Goal: Information Seeking & Learning: Learn about a topic

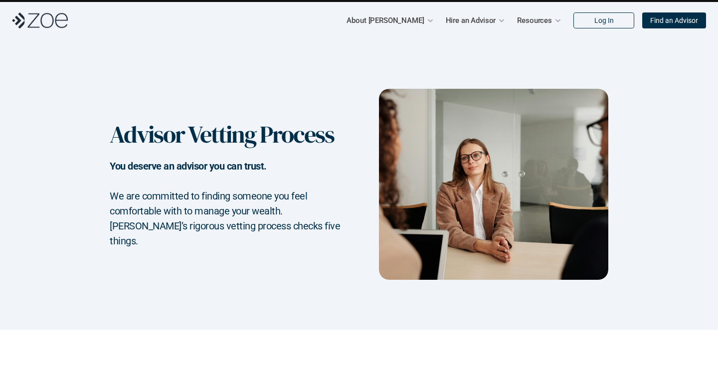
scroll to position [40, 0]
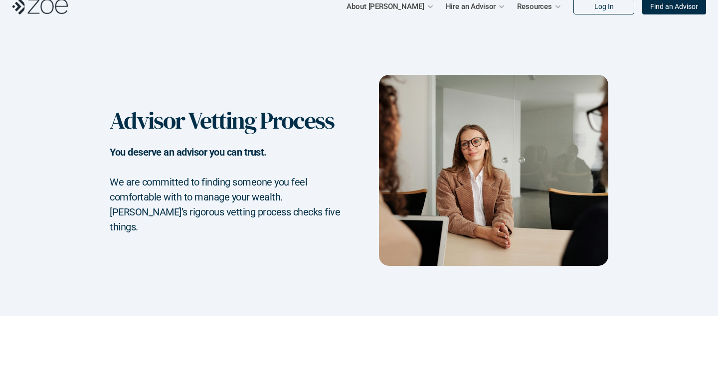
click at [240, 189] on h2 "We are committed to finding someone you feel comfortable with to manage your we…" at bounding box center [225, 205] width 230 height 60
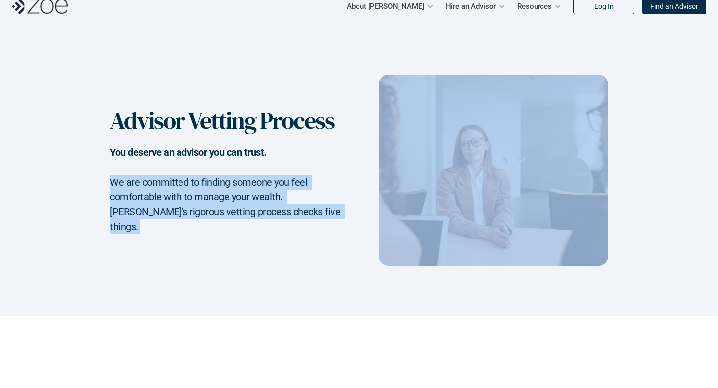
click at [240, 189] on h2 "We are committed to finding someone you feel comfortable with to manage your we…" at bounding box center [225, 205] width 230 height 60
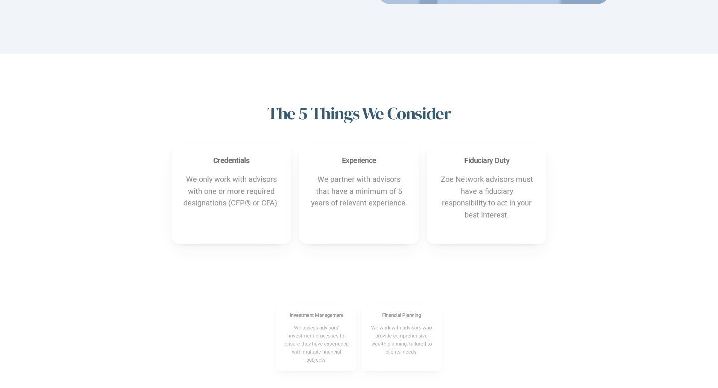
scroll to position [348, 0]
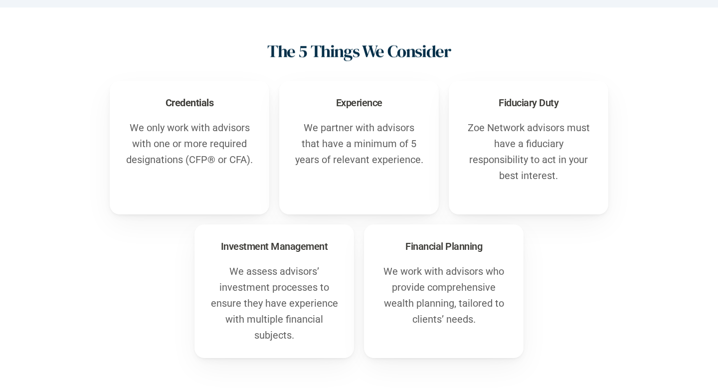
click at [370, 141] on p "We partner with advisors that have a minimum of 5 years of relevant experience." at bounding box center [359, 144] width 130 height 48
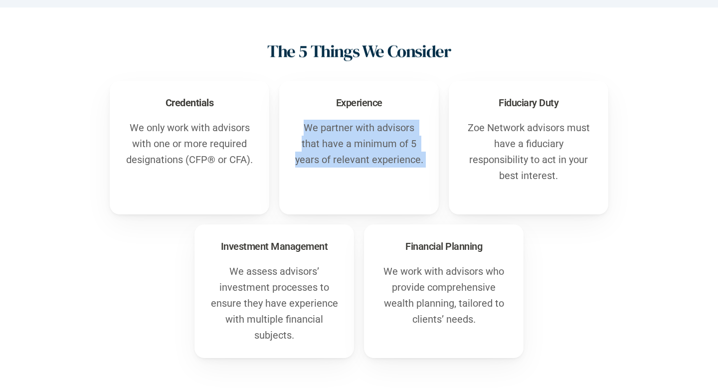
click at [370, 141] on p "We partner with advisors that have a minimum of 5 years of relevant experience." at bounding box center [359, 144] width 130 height 48
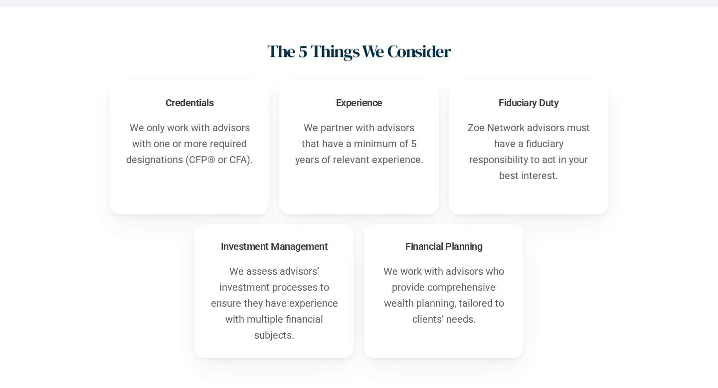
click at [503, 147] on p "Zoe Network advisors must have a fiduciary responsibility to act in your best i…" at bounding box center [529, 152] width 130 height 64
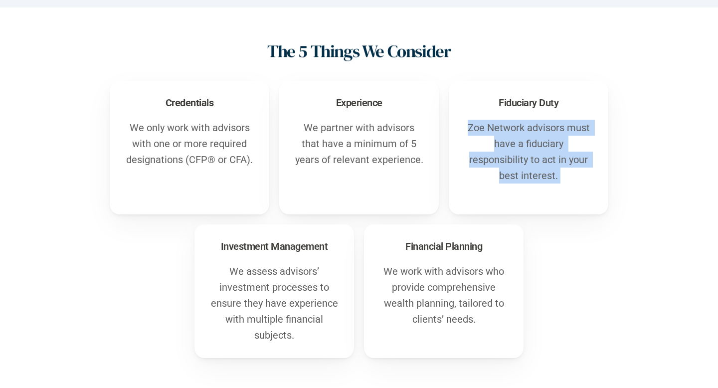
click at [503, 147] on p "Zoe Network advisors must have a fiduciary responsibility to act in your best i…" at bounding box center [529, 152] width 130 height 64
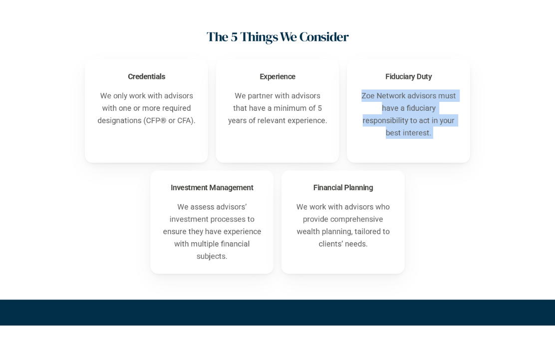
scroll to position [396, 0]
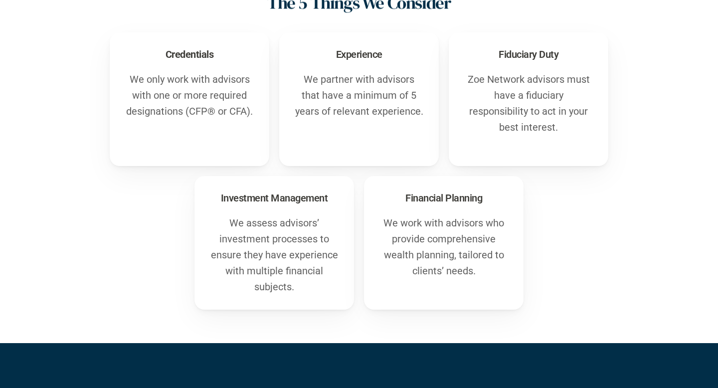
click at [442, 236] on p "We work with advisors who provide comprehensive wealth planning, tailored to cl…" at bounding box center [444, 247] width 130 height 64
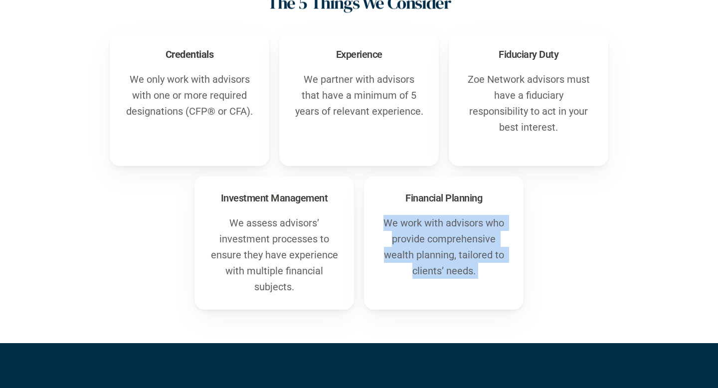
click at [442, 236] on p "We work with advisors who provide comprehensive wealth planning, tailored to cl…" at bounding box center [444, 247] width 130 height 64
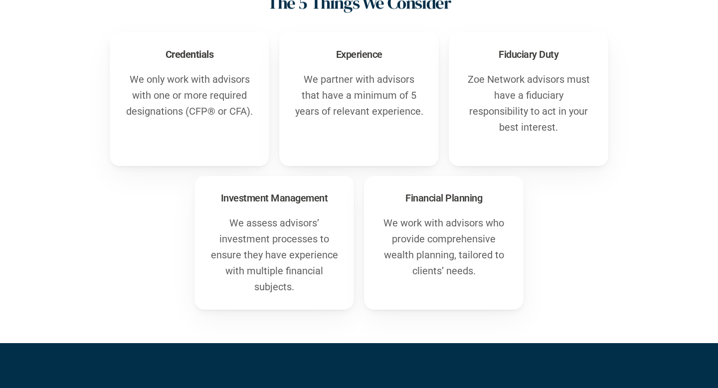
click at [276, 254] on p "We assess advisors’ investment processes to ensure they have experience with mu…" at bounding box center [274, 255] width 130 height 80
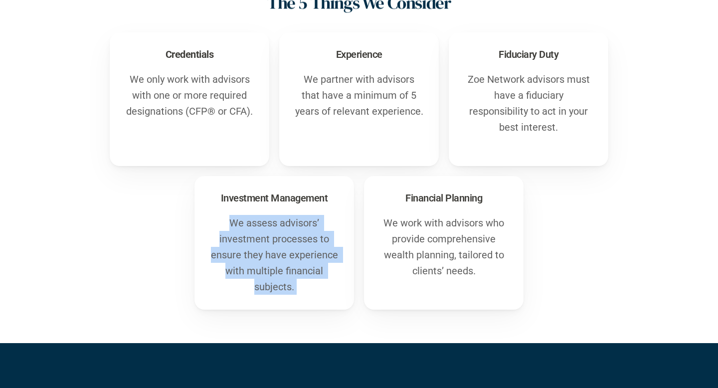
click at [276, 254] on p "We assess advisors’ investment processes to ensure they have experience with mu…" at bounding box center [274, 255] width 130 height 80
click at [272, 236] on p "We assess advisors’ investment processes to ensure they have experience with mu…" at bounding box center [274, 255] width 130 height 80
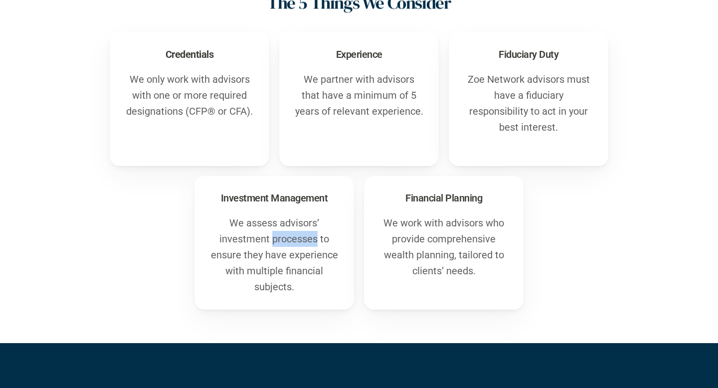
click at [272, 236] on p "We assess advisors’ investment processes to ensure they have experience with mu…" at bounding box center [274, 255] width 130 height 80
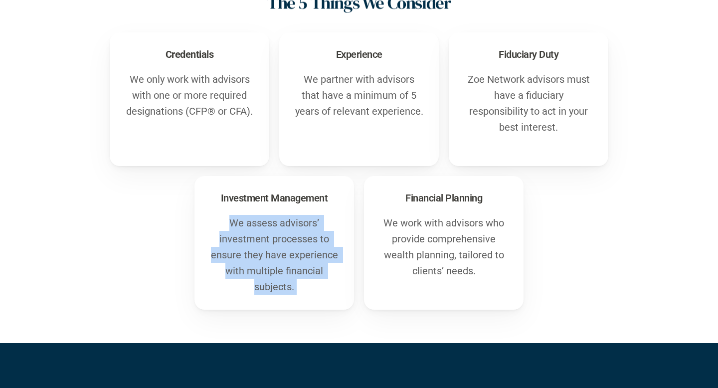
click at [272, 236] on p "We assess advisors’ investment processes to ensure they have experience with mu…" at bounding box center [274, 255] width 130 height 80
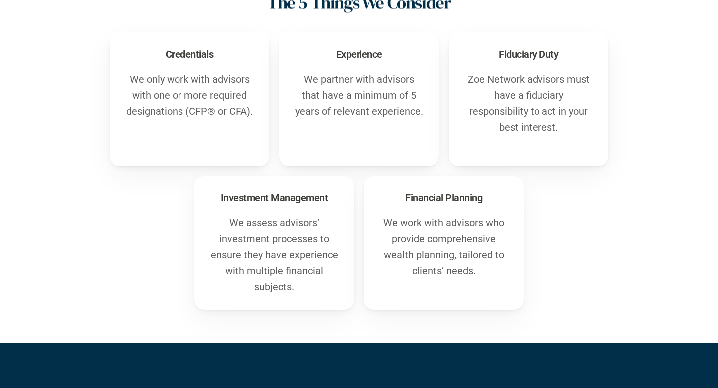
click at [205, 105] on p "We only work with advisors with one or more required designations (CFP® or CFA)." at bounding box center [190, 95] width 130 height 48
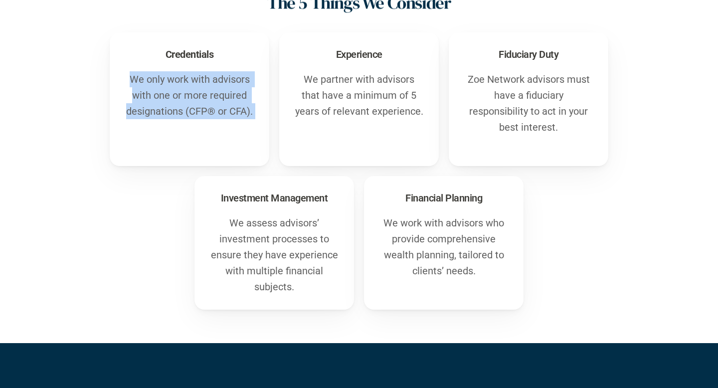
click at [205, 105] on p "We only work with advisors with one or more required designations (CFP® or CFA)." at bounding box center [190, 95] width 130 height 48
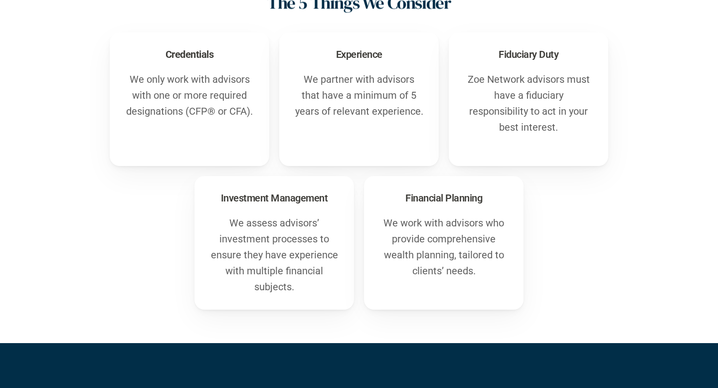
click at [193, 97] on p "We only work with advisors with one or more required designations (CFP® or CFA)." at bounding box center [190, 95] width 130 height 48
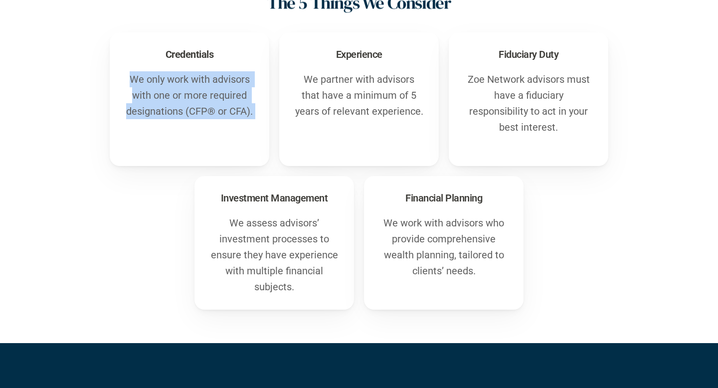
click at [193, 97] on p "We only work with advisors with one or more required designations (CFP® or CFA)." at bounding box center [190, 95] width 130 height 48
click at [194, 109] on p "We only work with advisors with one or more required designations (CFP® or CFA)." at bounding box center [190, 95] width 130 height 48
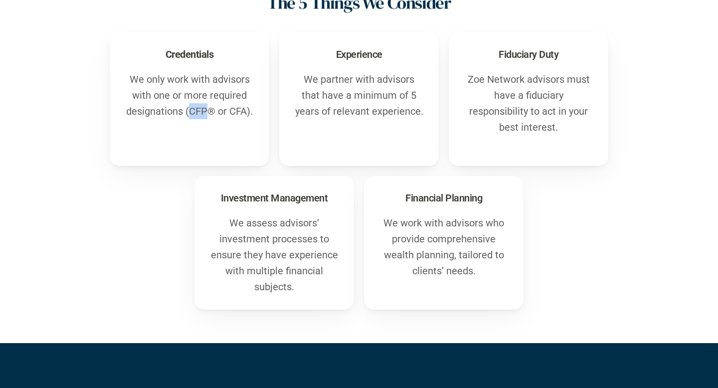
click at [194, 109] on p "We only work with advisors with one or more required designations (CFP® or CFA)." at bounding box center [190, 95] width 130 height 48
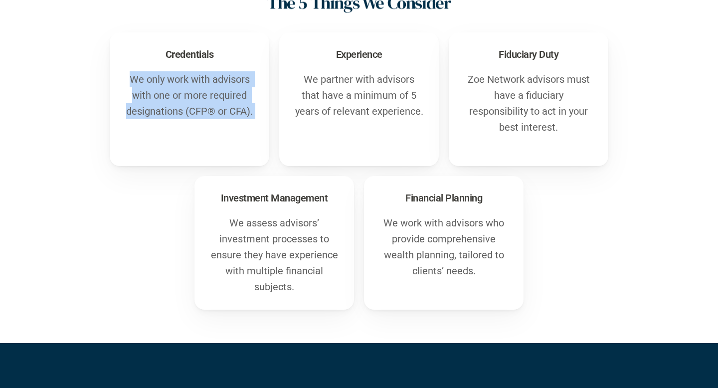
click at [194, 109] on p "We only work with advisors with one or more required designations (CFP® or CFA)." at bounding box center [190, 95] width 130 height 48
click at [233, 108] on p "We only work with advisors with one or more required designations (CFP® or CFA)." at bounding box center [190, 95] width 130 height 48
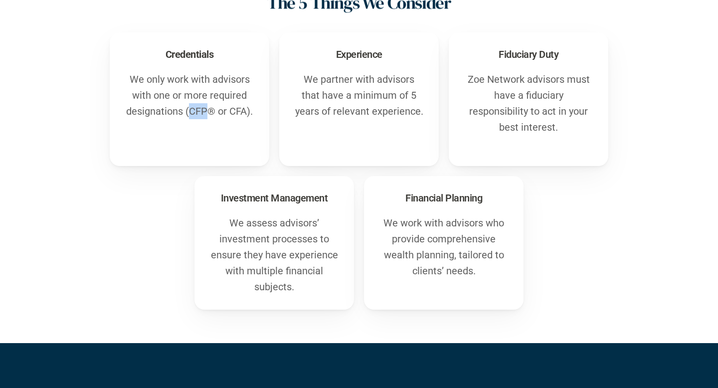
drag, startPoint x: 205, startPoint y: 108, endPoint x: 190, endPoint y: 108, distance: 15.5
click at [190, 108] on p "We only work with advisors with one or more required designations (CFP® or CFA)." at bounding box center [190, 95] width 130 height 48
